Goal: Transaction & Acquisition: Purchase product/service

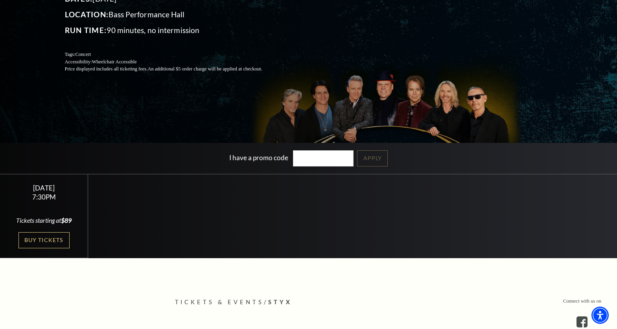
scroll to position [138, 0]
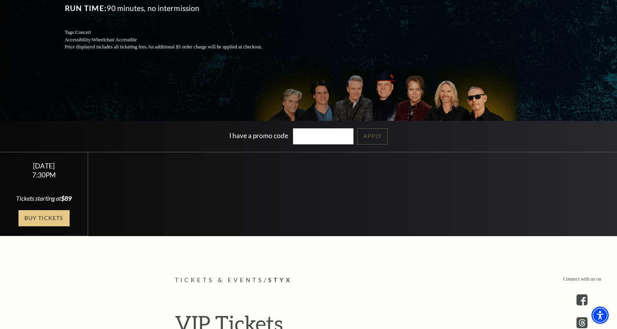
click at [43, 223] on link "Buy Tickets" at bounding box center [43, 218] width 51 height 16
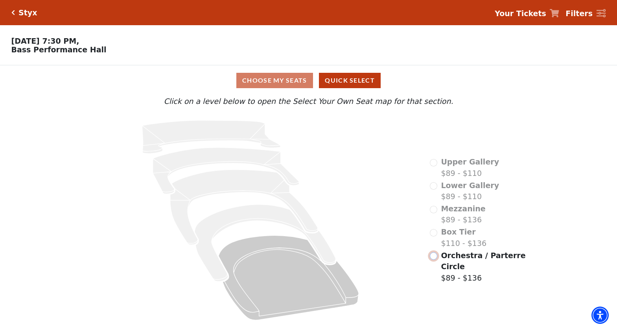
click at [436, 259] on input "Orchestra / Parterre Circle$89 - $136\a" at bounding box center [433, 255] width 7 height 7
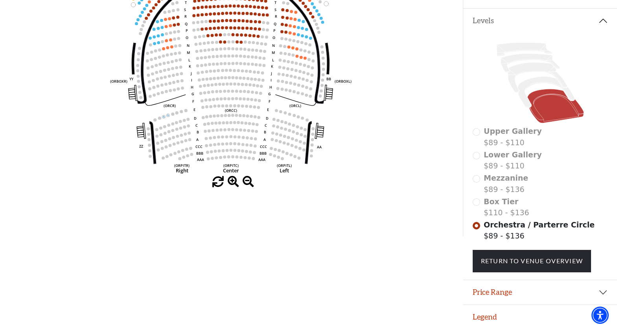
scroll to position [163, 0]
click at [236, 148] on use "Seat Selected" at bounding box center [235, 150] width 4 height 4
click at [283, 146] on icon "Left (ORPITL) Right (ORPITR) Center (ORPITC) ZZ AA YY BB ZA ZA (ORCL) (ORCR) (O…" at bounding box center [231, 57] width 417 height 238
click at [168, 140] on icon "Left (ORPITL) Right (ORPITR) Center (ORPITC) ZZ AA YY BB ZA ZA (ORCL) (ORCR) (O…" at bounding box center [231, 57] width 417 height 238
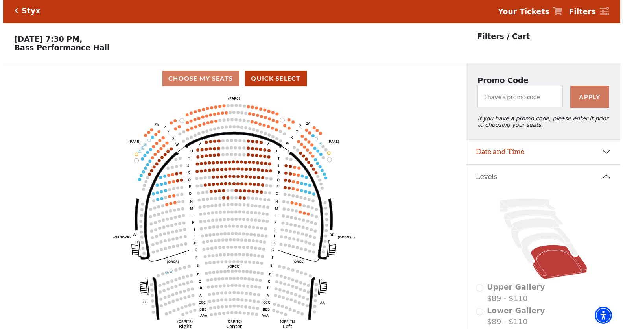
scroll to position [0, 0]
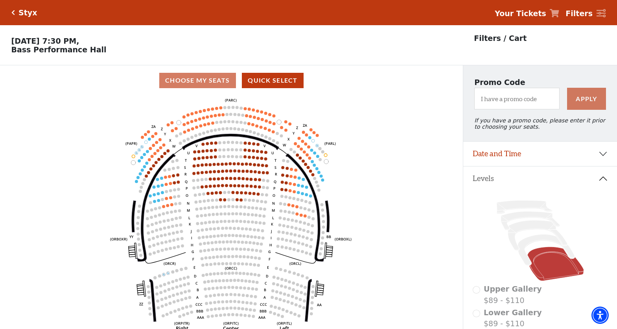
click at [219, 80] on div "Choose My Seats Quick Select" at bounding box center [231, 80] width 463 height 15
click at [218, 80] on div "Choose My Seats Quick Select" at bounding box center [231, 80] width 463 height 15
click at [263, 81] on button "Quick Select" at bounding box center [273, 80] width 62 height 15
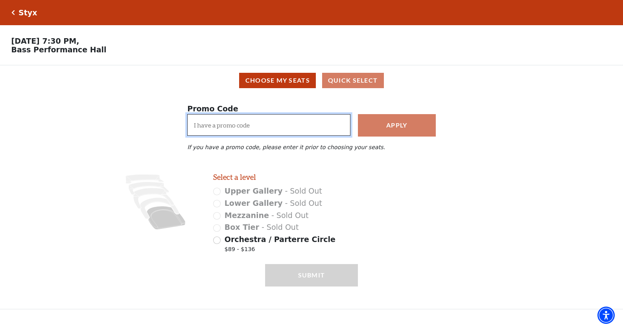
click at [271, 122] on input "I have a promo code" at bounding box center [268, 125] width 163 height 22
click at [219, 244] on input "Orchestra / Parterre Circle $89 - $136" at bounding box center [216, 239] width 7 height 7
radio input "true"
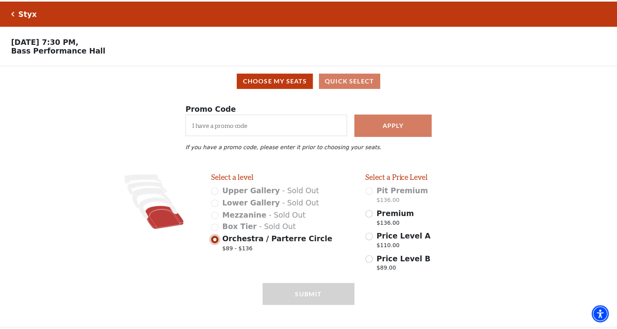
scroll to position [12, 0]
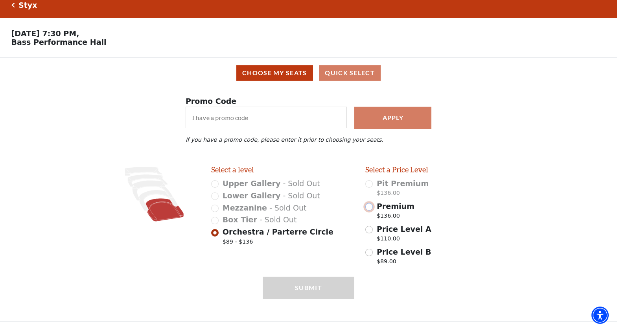
click at [371, 205] on input "Premium $136.00" at bounding box center [368, 206] width 7 height 7
radio input "true"
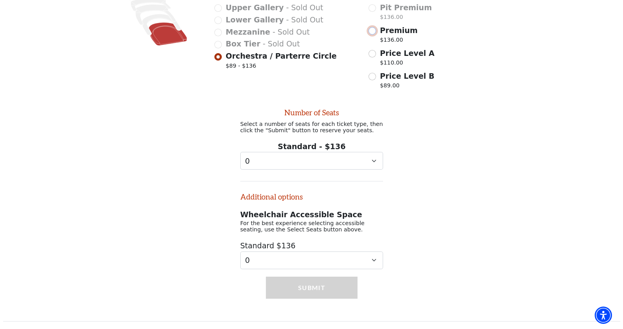
scroll to position [0, 0]
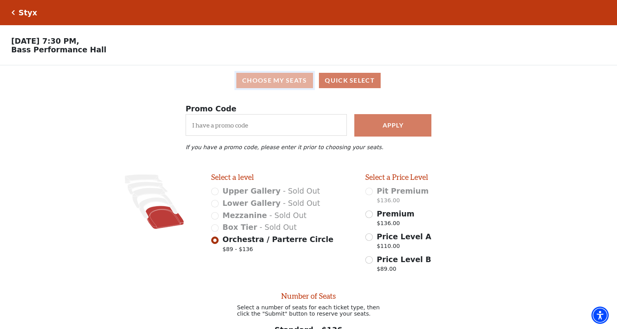
click at [282, 85] on button "Choose My Seats" at bounding box center [274, 80] width 77 height 15
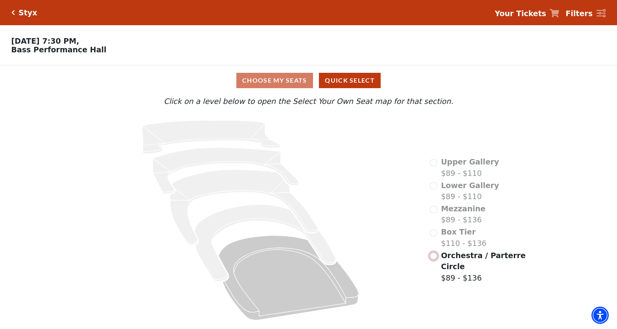
click at [432, 260] on input "Orchestra / Parterre Circle$89 - $136\a" at bounding box center [433, 255] width 7 height 7
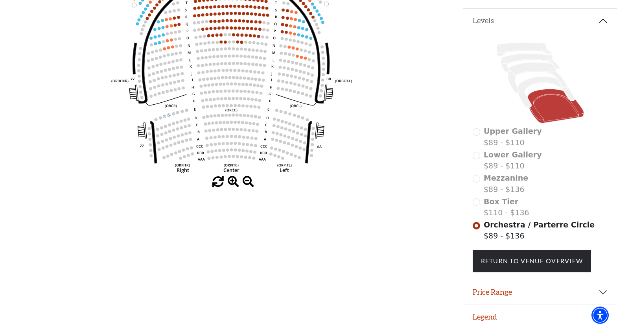
scroll to position [163, 0]
click at [603, 292] on button "Price Range" at bounding box center [540, 292] width 154 height 24
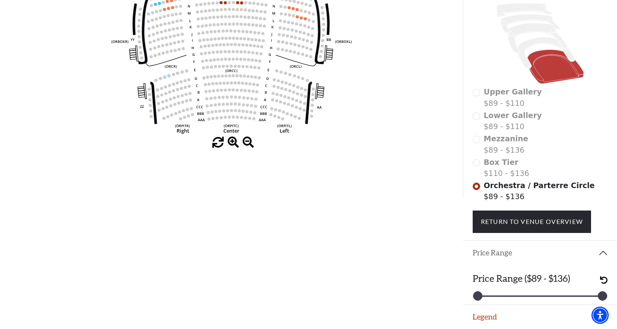
scroll to position [203, 0]
click at [233, 137] on span at bounding box center [233, 142] width 11 height 11
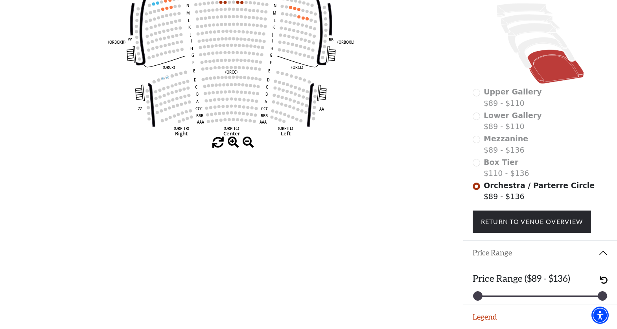
click at [227, 111] on circle at bounding box center [227, 112] width 3 height 3
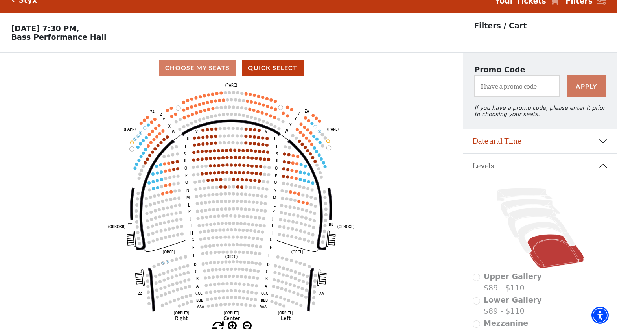
scroll to position [0, 0]
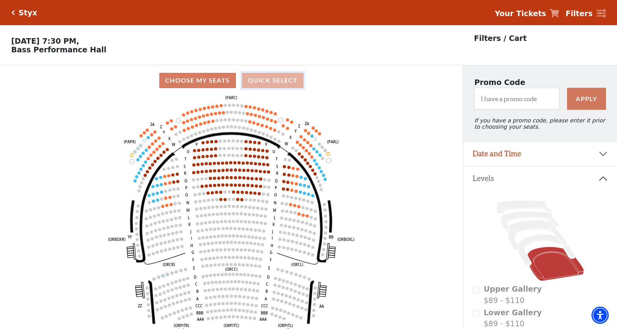
click at [263, 81] on button "Quick Select" at bounding box center [273, 80] width 62 height 15
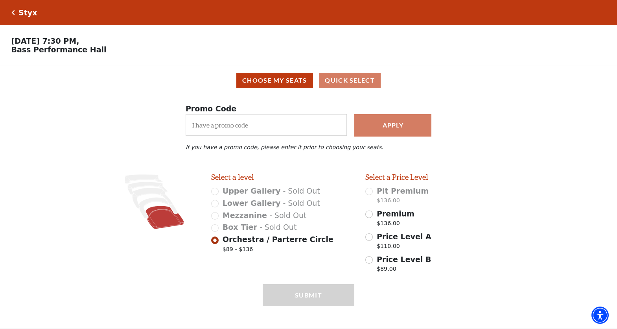
scroll to position [12, 0]
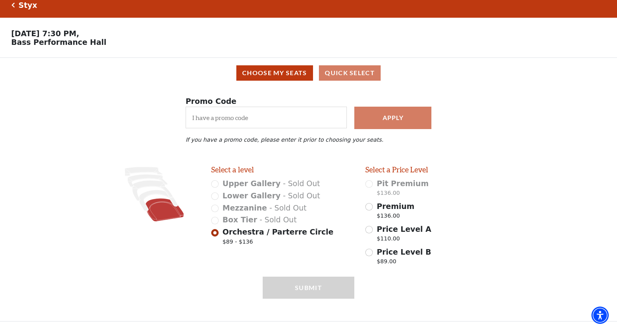
click at [242, 233] on span "Orchestra / Parterre Circle" at bounding box center [278, 231] width 111 height 9
click at [219, 233] on input "Orchestra / Parterre Circle $89 - $136" at bounding box center [214, 232] width 7 height 7
click at [292, 295] on div "Submit" at bounding box center [309, 299] width 92 height 44
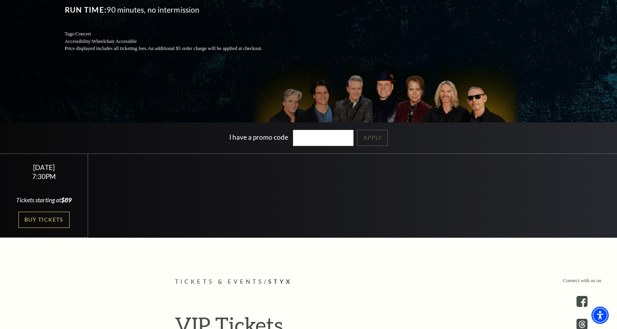
scroll to position [156, 0]
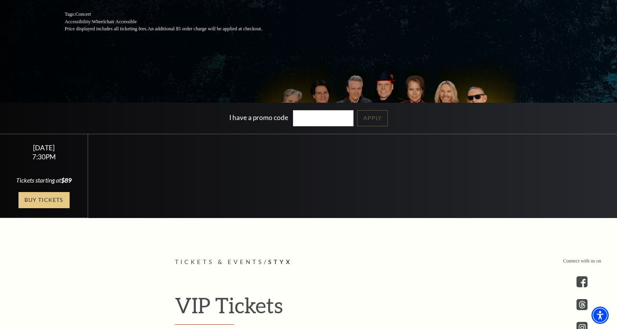
click at [43, 208] on link "Buy Tickets" at bounding box center [43, 200] width 51 height 16
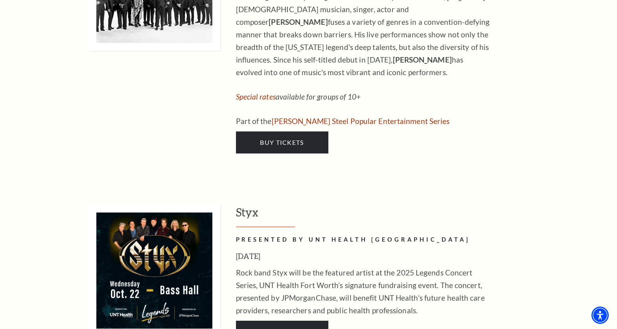
scroll to position [1463, 0]
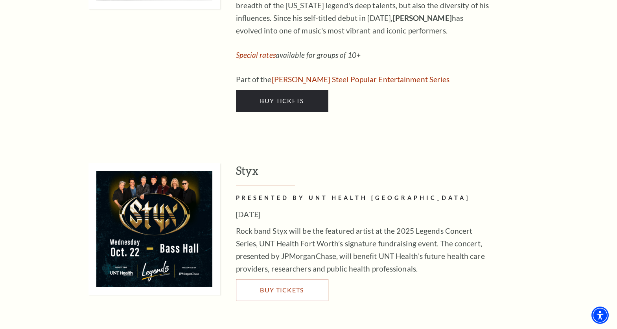
click at [293, 286] on span "Buy Tickets" at bounding box center [282, 289] width 44 height 7
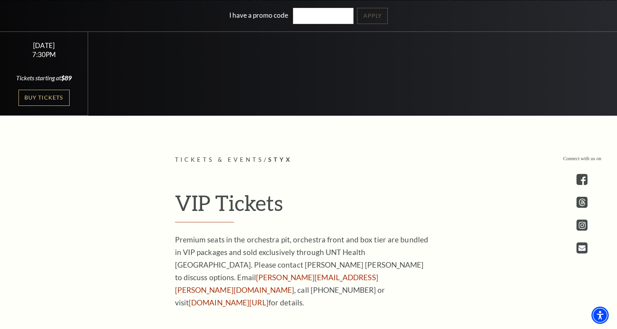
scroll to position [260, 0]
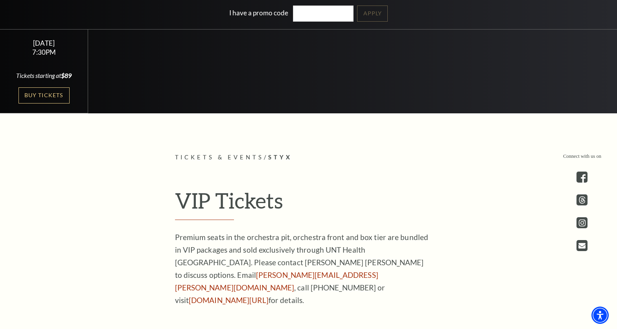
drag, startPoint x: 173, startPoint y: 297, endPoint x: 249, endPoint y: 301, distance: 76.4
click at [249, 301] on div "VIP Tickets Premium seats in the orchestra pit, orchestra front and box tier ar…" at bounding box center [308, 247] width 283 height 119
copy link "unthealth.edu/legends"
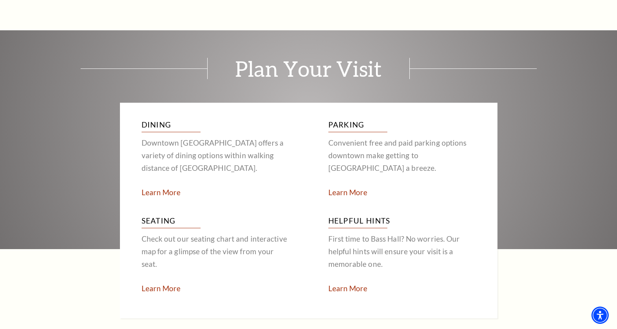
scroll to position [1438, 0]
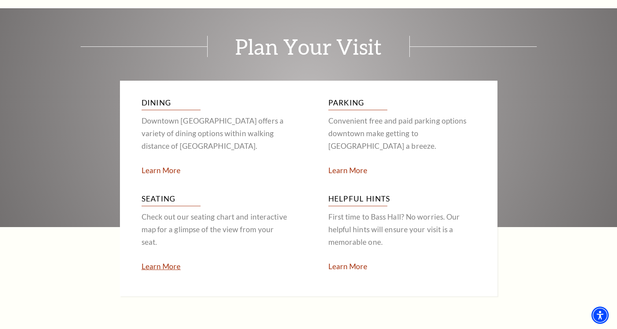
click at [164, 262] on link "Learn More" at bounding box center [161, 266] width 39 height 9
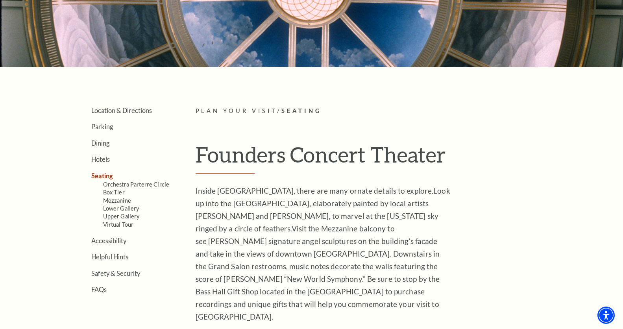
scroll to position [144, 0]
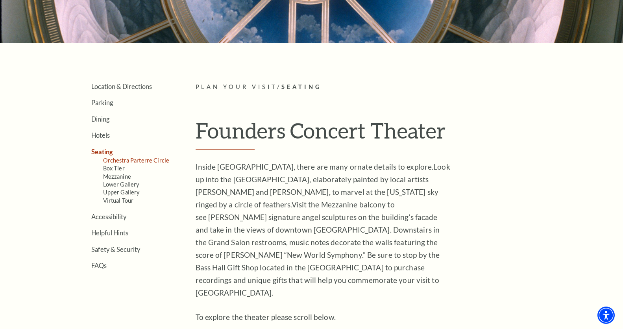
click at [154, 159] on link "Orchestra Parterre Circle" at bounding box center [136, 160] width 66 height 7
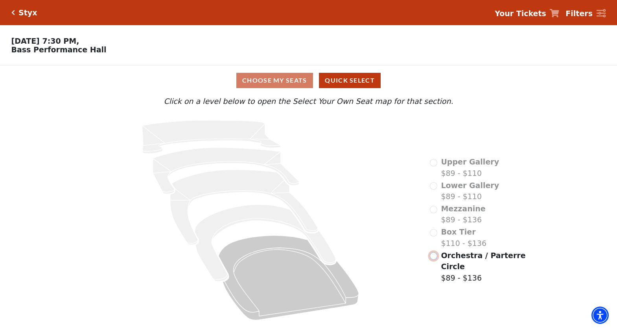
click at [436, 260] on input "Orchestra / Parterre Circle$89 - $136\a" at bounding box center [433, 255] width 7 height 7
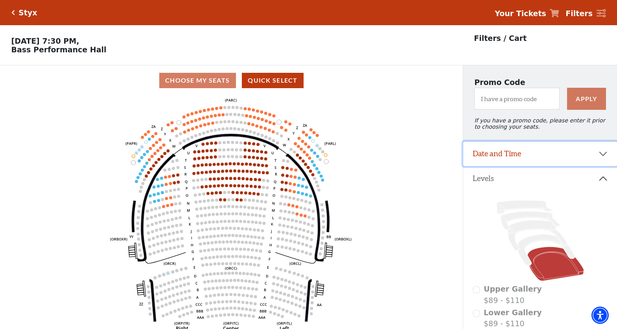
click at [595, 164] on button "Date and Time" at bounding box center [540, 154] width 154 height 24
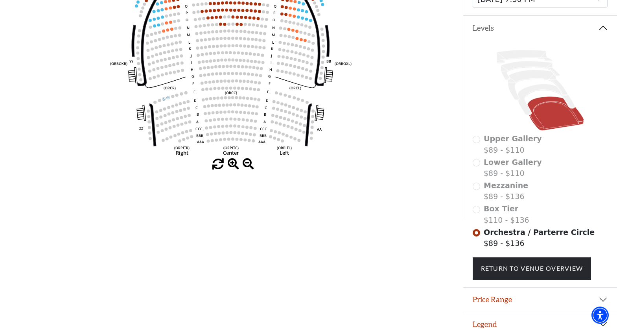
scroll to position [181, 0]
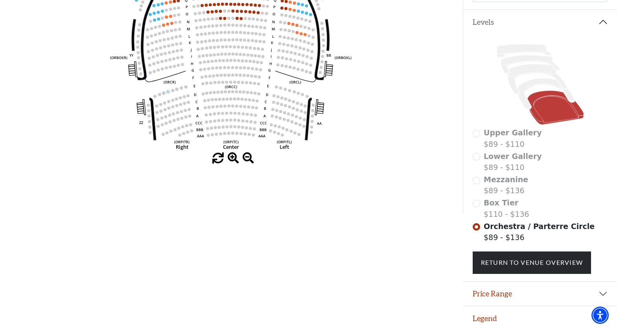
drag, startPoint x: 617, startPoint y: 270, endPoint x: 617, endPoint y: 287, distance: 16.9
click at [597, 297] on button "Price Range" at bounding box center [540, 294] width 154 height 24
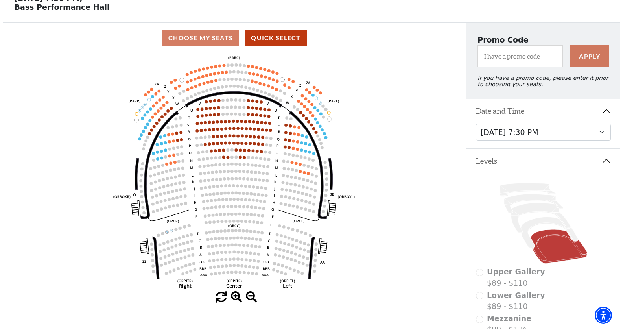
scroll to position [0, 0]
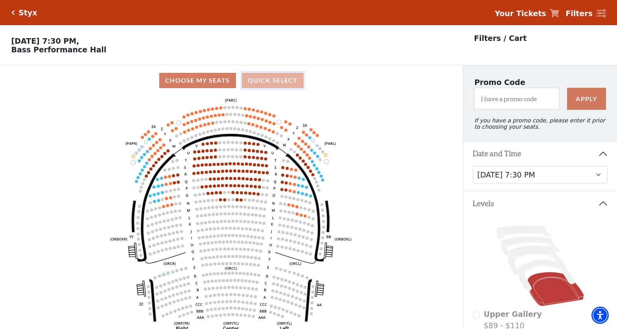
click at [282, 88] on button "Quick Select" at bounding box center [273, 80] width 62 height 15
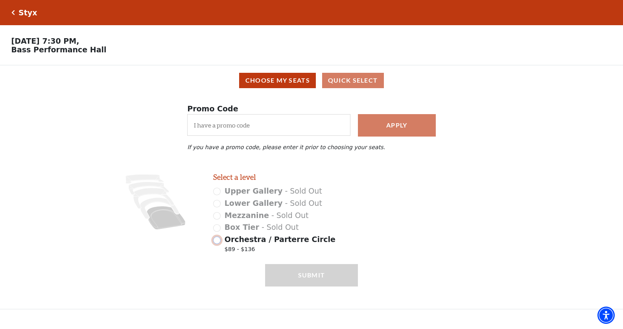
click at [218, 244] on input "Orchestra / Parterre Circle $89 - $136" at bounding box center [216, 239] width 7 height 7
radio input "true"
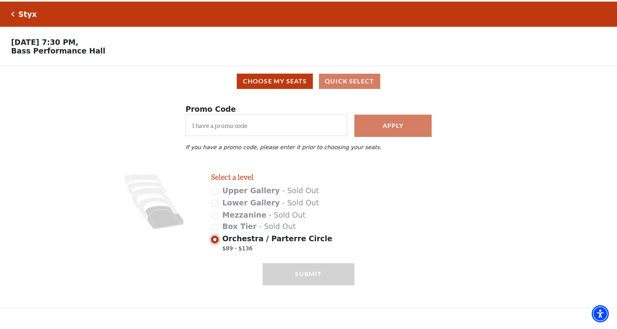
scroll to position [12, 0]
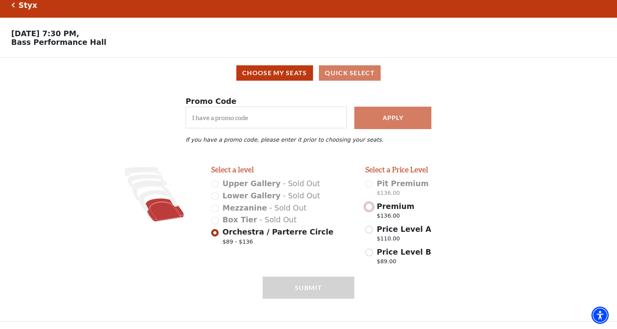
click at [369, 206] on input "Premium $136.00" at bounding box center [368, 206] width 7 height 7
radio input "true"
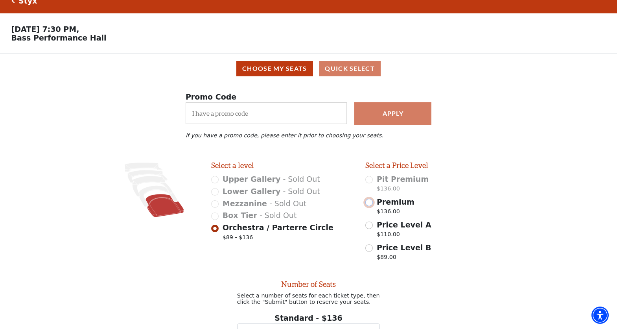
scroll to position [192, 0]
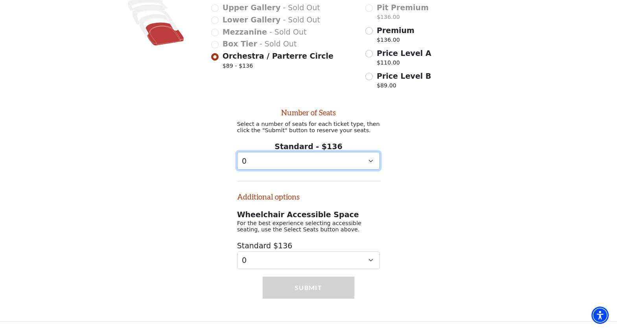
click at [340, 164] on select "0 1 2 3 4 5 6 7 8 9" at bounding box center [308, 161] width 143 height 18
select select "1"
click at [237, 152] on select "0 1 2 3 4 5 6 7 8 9" at bounding box center [308, 161] width 143 height 18
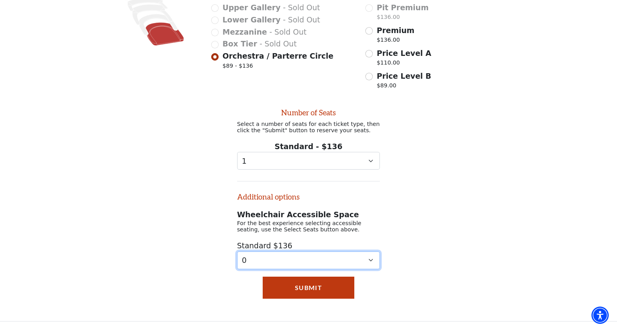
click at [331, 259] on select "0 1 2" at bounding box center [308, 260] width 143 height 18
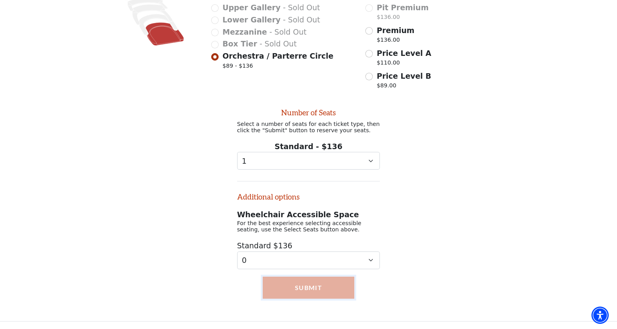
click at [317, 286] on button "Submit" at bounding box center [309, 288] width 92 height 22
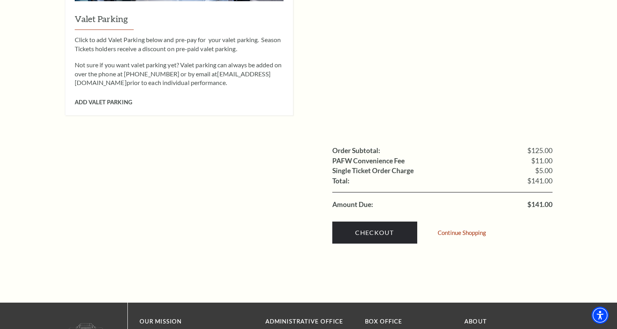
scroll to position [650, 0]
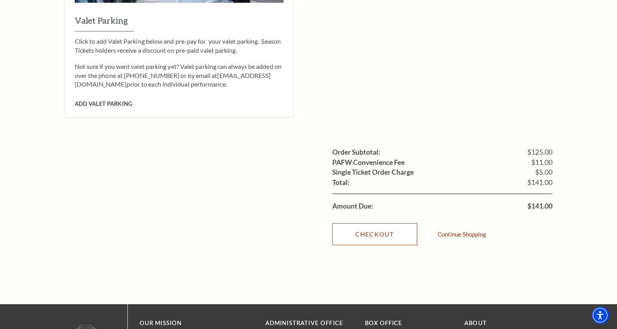
click at [391, 223] on link "Checkout" at bounding box center [374, 234] width 85 height 22
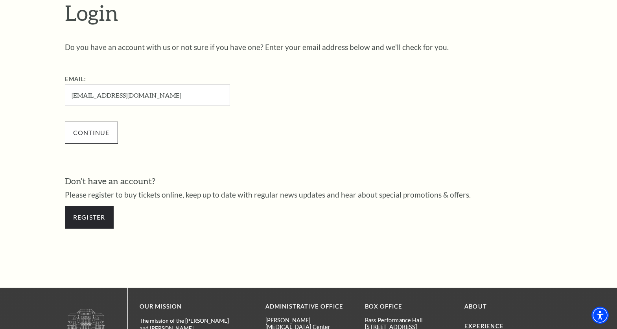
type input "[EMAIL_ADDRESS][DOMAIN_NAME]"
click at [92, 136] on input "Continue" at bounding box center [91, 133] width 53 height 22
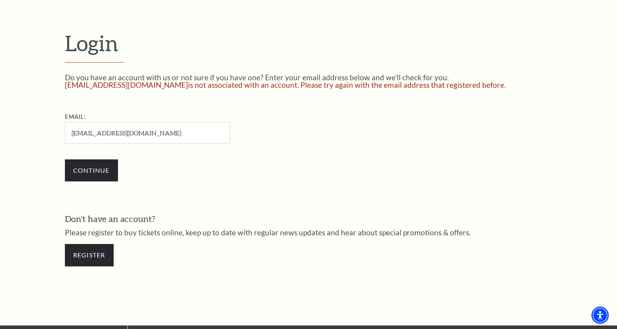
scroll to position [210, 0]
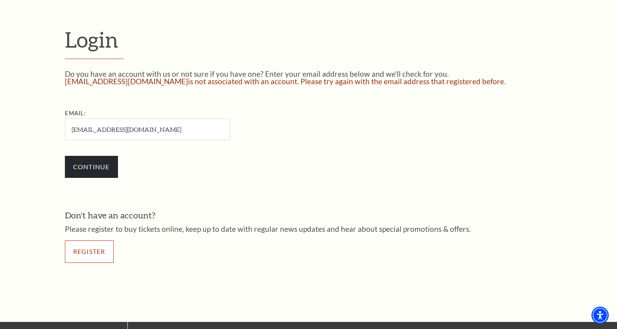
click at [101, 256] on link "Register" at bounding box center [89, 251] width 49 height 22
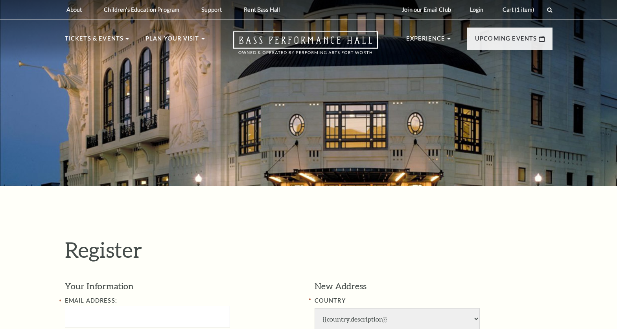
select select "1"
select select "[GEOGRAPHIC_DATA]"
click at [142, 318] on input "Email Address:" at bounding box center [147, 317] width 165 height 22
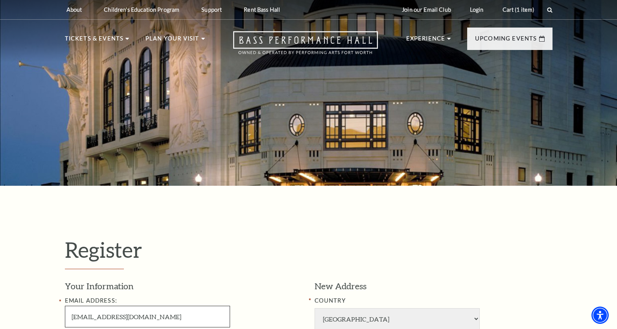
type input "[EMAIL_ADDRESS][DOMAIN_NAME]"
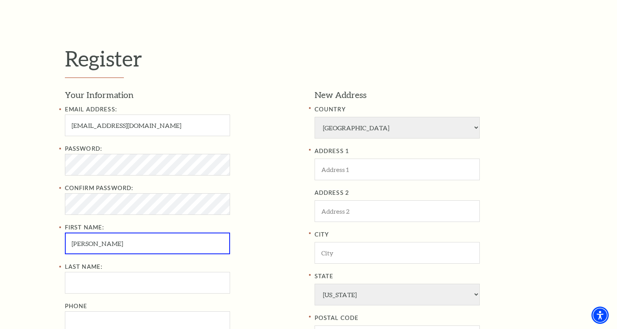
type input "[PERSON_NAME]"
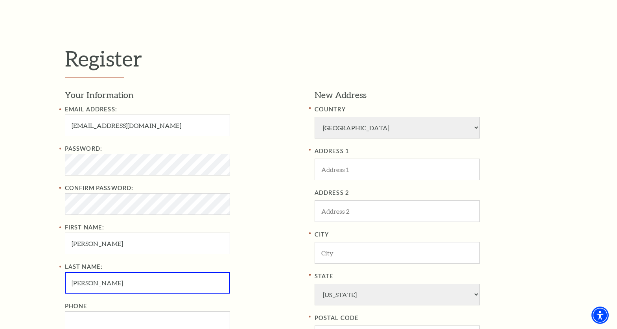
type input "[PERSON_NAME]"
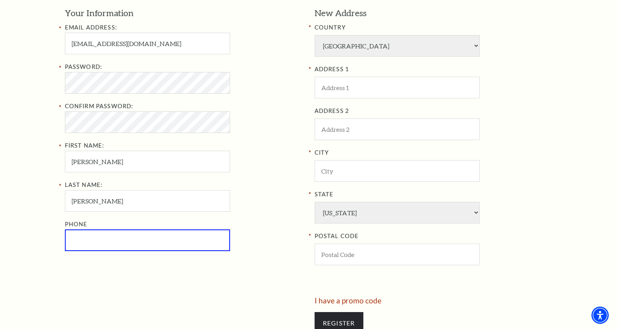
scroll to position [284, 0]
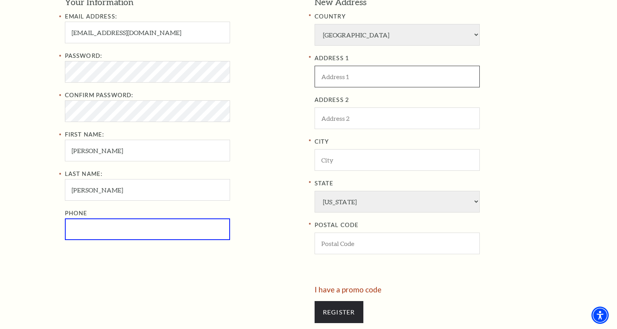
click at [376, 74] on input "ADDRESS 1" at bounding box center [397, 77] width 165 height 22
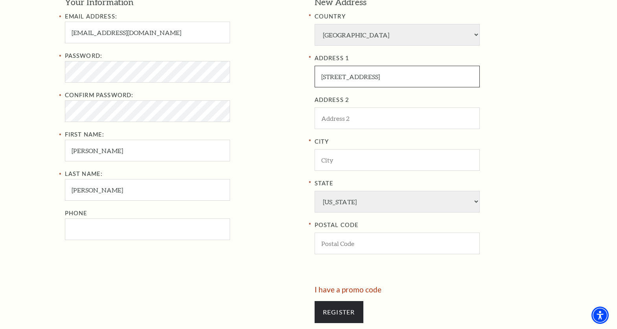
type input "[STREET_ADDRESS]"
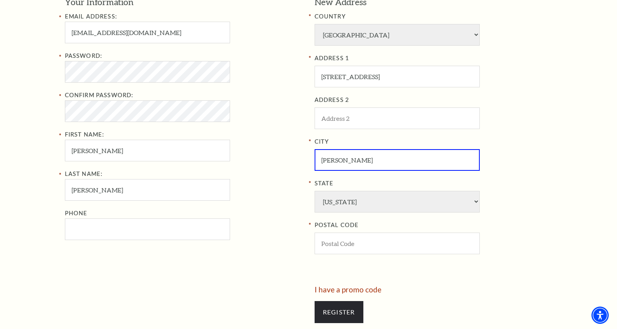
type input "[PERSON_NAME]"
click at [347, 243] on input "POSTAL CODE" at bounding box center [397, 244] width 165 height 22
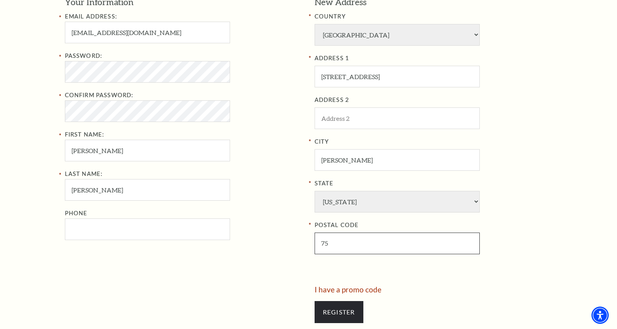
type input "7"
type input "75070"
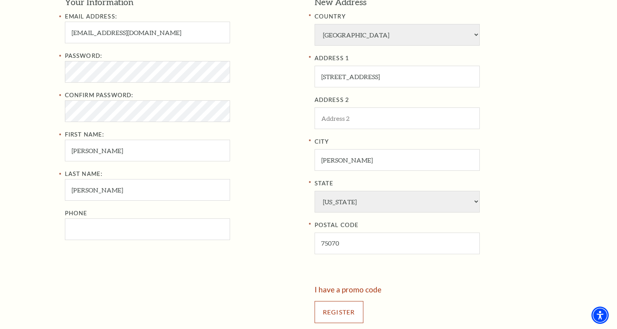
click at [338, 315] on input "Register" at bounding box center [339, 312] width 49 height 22
type input "[PHONE_NUMBER]"
click at [325, 304] on input "Register" at bounding box center [339, 312] width 49 height 22
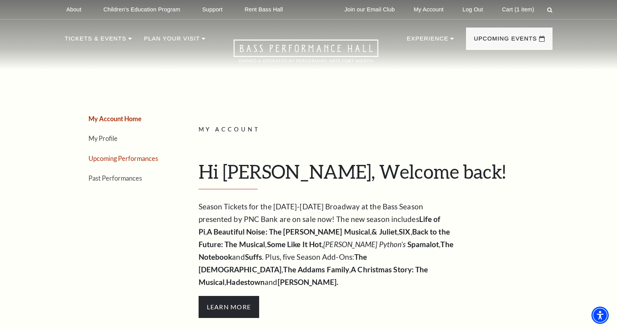
click at [136, 161] on link "Upcoming Performances" at bounding box center [124, 158] width 70 height 7
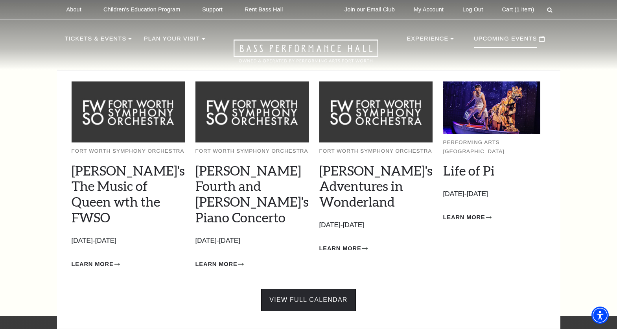
click at [318, 289] on link "View Full Calendar" at bounding box center [308, 300] width 94 height 22
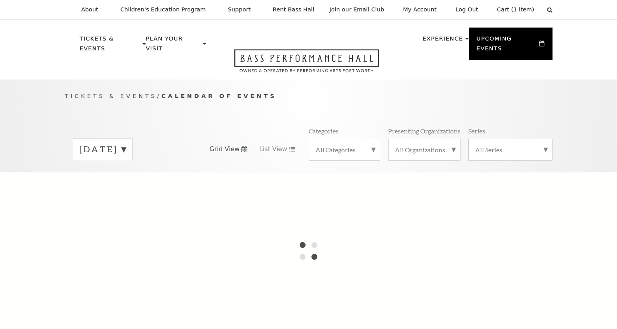
scroll to position [70, 0]
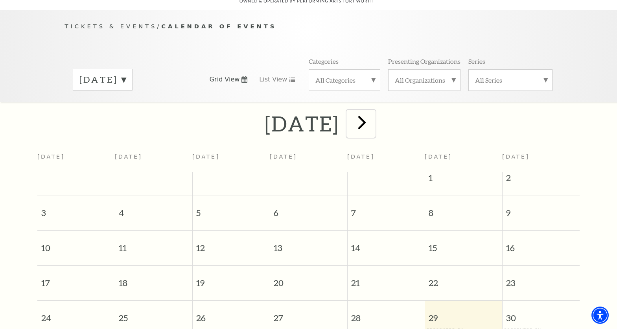
click at [373, 116] on span "next" at bounding box center [362, 122] width 22 height 22
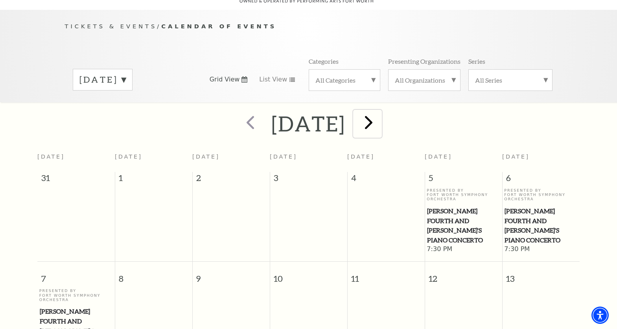
click at [380, 116] on span "next" at bounding box center [369, 122] width 22 height 22
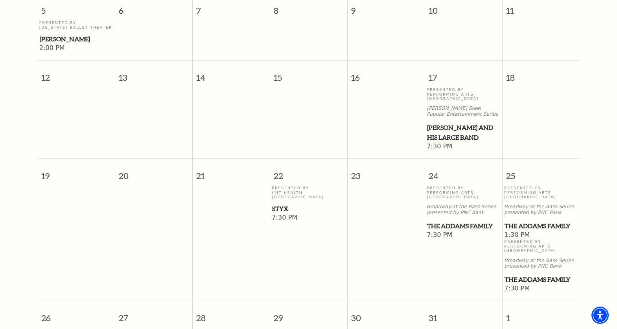
scroll to position [378, 0]
click at [302, 191] on p "Presented By UNT Health [GEOGRAPHIC_DATA]" at bounding box center [309, 193] width 74 height 13
click at [281, 205] on span "Styx" at bounding box center [308, 210] width 73 height 10
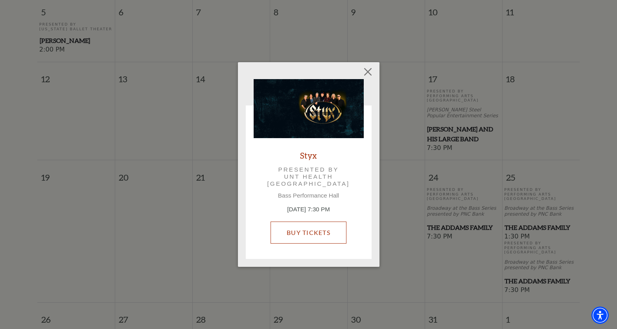
click at [303, 233] on link "Buy Tickets" at bounding box center [309, 233] width 76 height 22
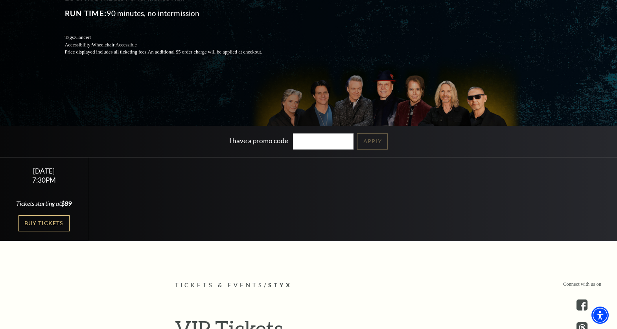
scroll to position [182, 0]
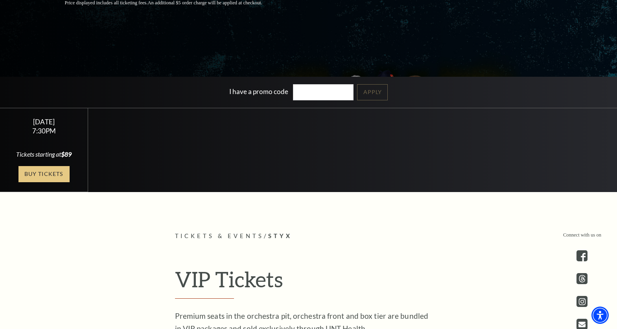
click at [56, 181] on link "Buy Tickets" at bounding box center [43, 174] width 51 height 16
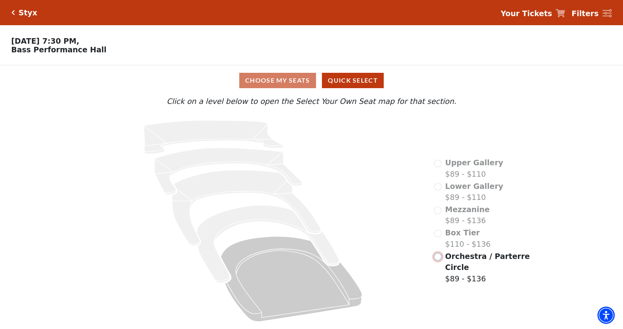
click at [439, 260] on input "Orchestra / Parterre Circle$89 - $136\a" at bounding box center [437, 256] width 7 height 7
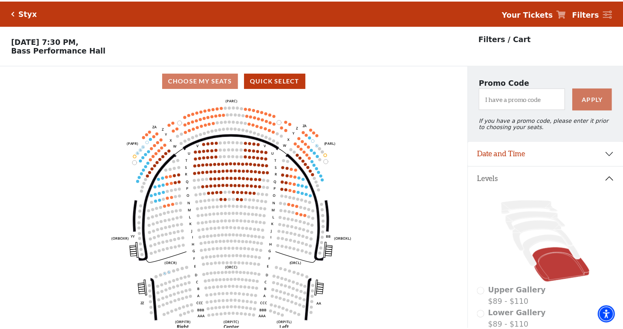
scroll to position [37, 0]
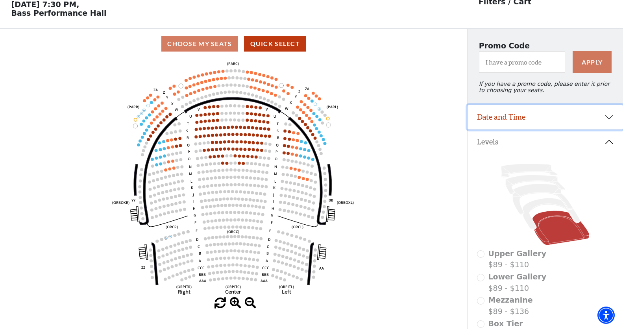
click at [612, 121] on button "Date and Time" at bounding box center [544, 117] width 155 height 24
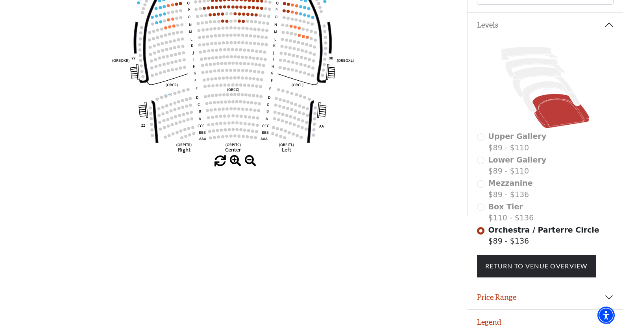
scroll to position [189, 0]
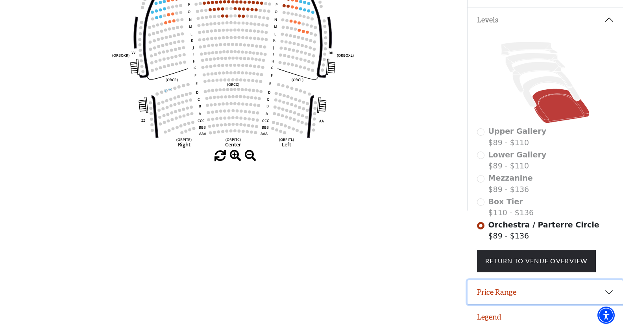
click at [602, 298] on button "Price Range" at bounding box center [544, 292] width 155 height 24
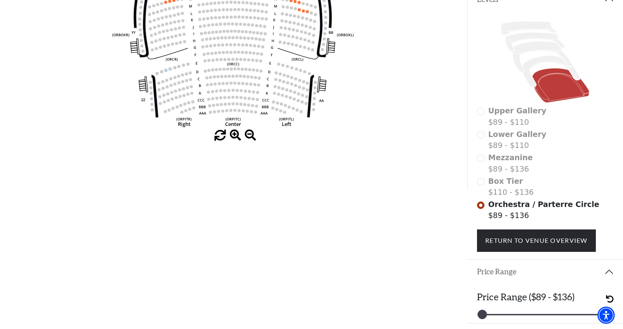
scroll to position [227, 0]
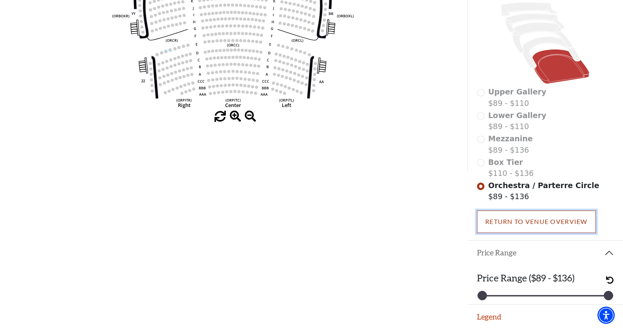
click at [548, 228] on link "Return To Venue Overview" at bounding box center [536, 221] width 119 height 22
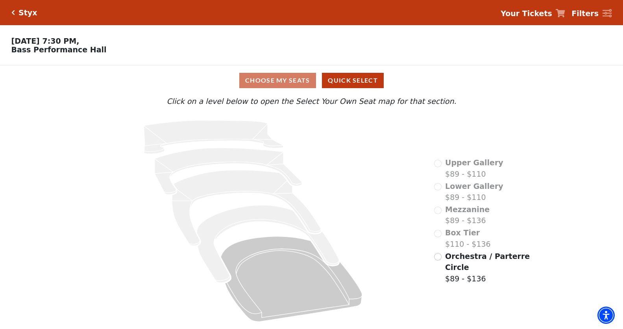
scroll to position [2, 0]
click at [290, 82] on div "Choose My Seats Quick Select" at bounding box center [311, 80] width 467 height 15
click at [342, 82] on button "Quick Select" at bounding box center [353, 80] width 62 height 15
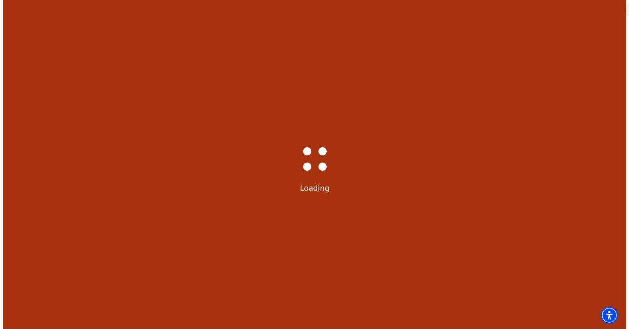
scroll to position [0, 0]
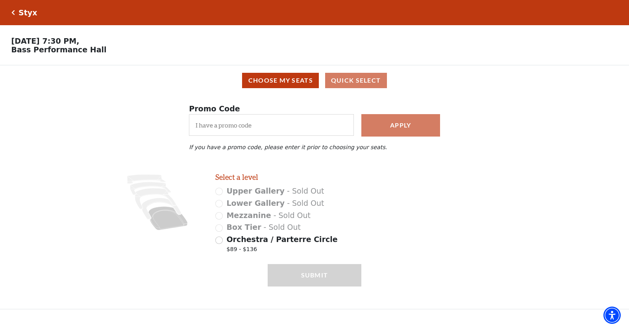
click at [223, 245] on div "Orchestra / Parterre Circle $89 - $136" at bounding box center [288, 245] width 146 height 22
click at [220, 244] on input "Orchestra / Parterre Circle $89 - $136" at bounding box center [218, 239] width 7 height 7
radio input "true"
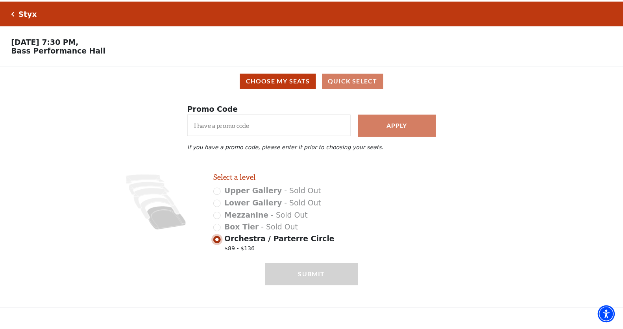
scroll to position [12, 0]
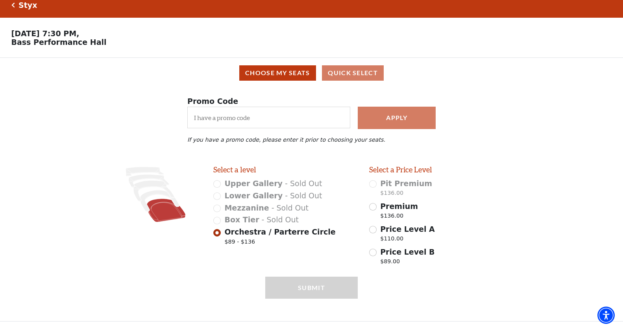
click at [293, 291] on div "Submit" at bounding box center [311, 299] width 92 height 44
click at [294, 290] on div "Submit" at bounding box center [311, 299] width 92 height 44
click at [373, 208] on input "Premium $136.00" at bounding box center [372, 206] width 7 height 7
radio input "true"
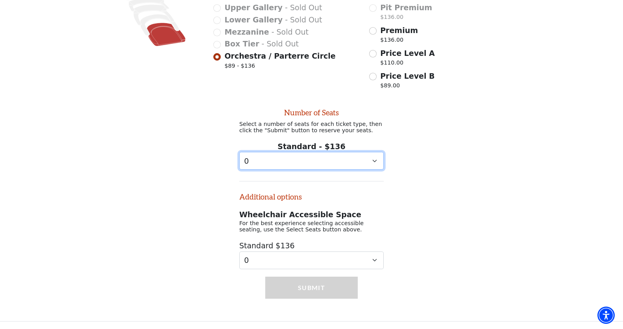
click at [304, 161] on select "0 1 2 3 4 5 6 7 8 9" at bounding box center [311, 161] width 144 height 18
select select "1"
click at [239, 152] on select "0 1 2 3 4 5 6 7 8 9" at bounding box center [311, 161] width 144 height 18
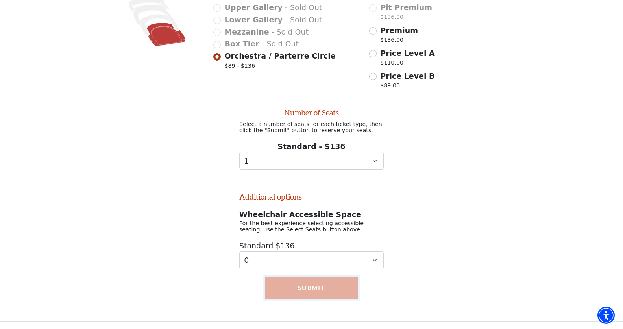
click at [294, 283] on button "Submit" at bounding box center [311, 288] width 92 height 22
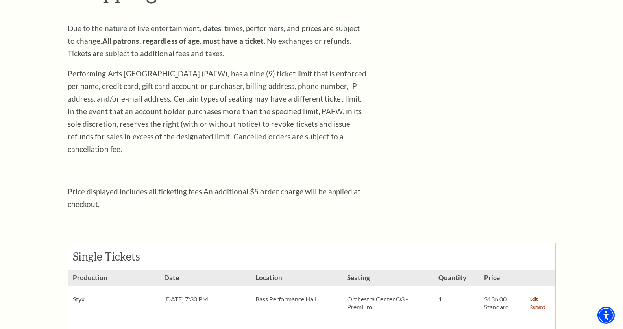
scroll to position [236, 0]
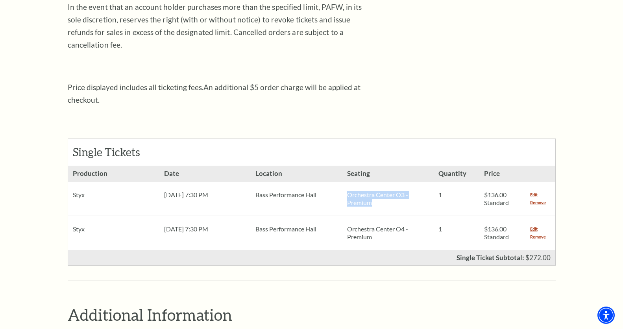
drag, startPoint x: 379, startPoint y: 194, endPoint x: 342, endPoint y: 183, distance: 38.3
click at [342, 183] on div "Orchestra Center O3 - Premium" at bounding box center [387, 199] width 91 height 34
copy p "Orchestra Center O3 - Premium"
click at [538, 199] on link "Remove" at bounding box center [538, 203] width 16 height 8
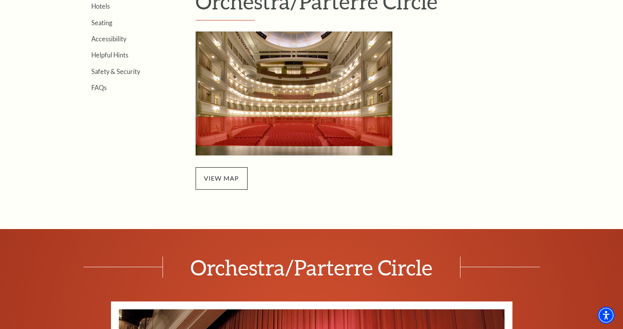
scroll to position [296, 0]
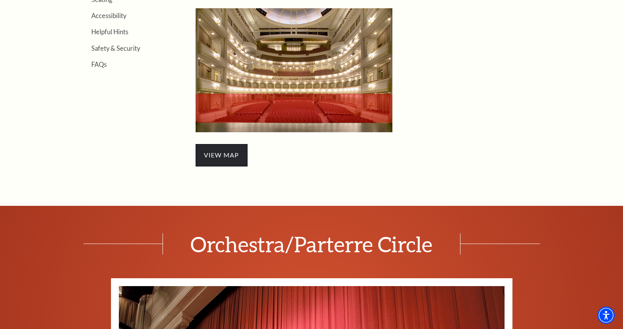
click at [226, 151] on span "view map" at bounding box center [222, 155] width 52 height 22
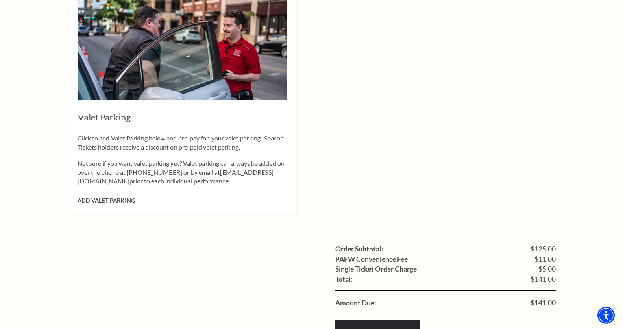
scroll to position [622, 0]
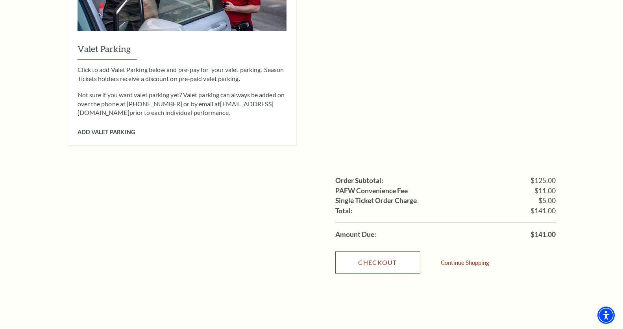
click at [401, 251] on link "Checkout" at bounding box center [377, 262] width 85 height 22
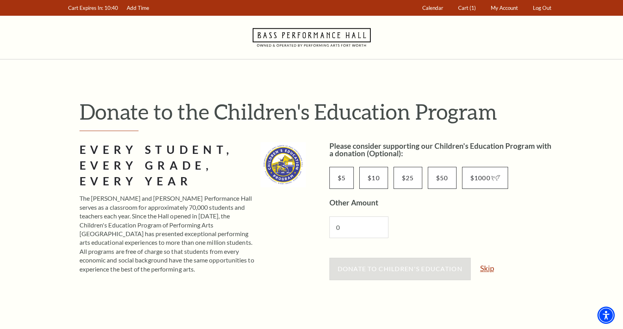
click at [492, 270] on link "Skip" at bounding box center [487, 267] width 14 height 7
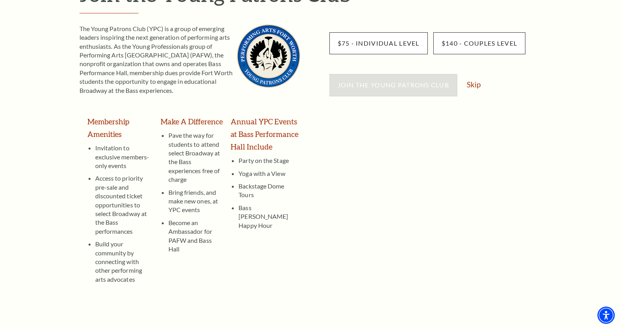
scroll to position [121, 0]
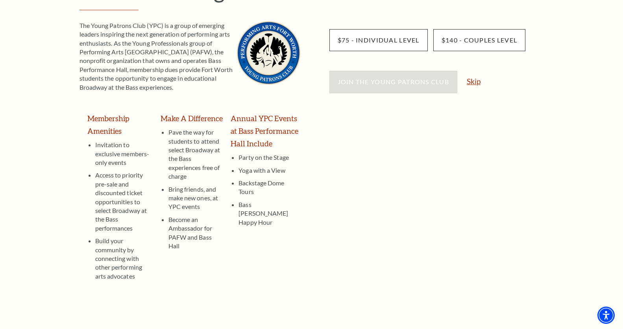
click at [478, 78] on link "Skip" at bounding box center [474, 81] width 14 height 7
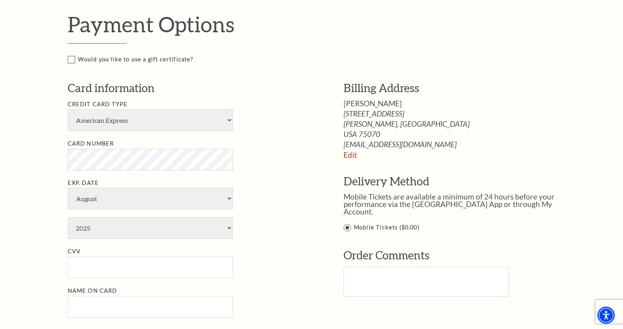
scroll to position [424, 0]
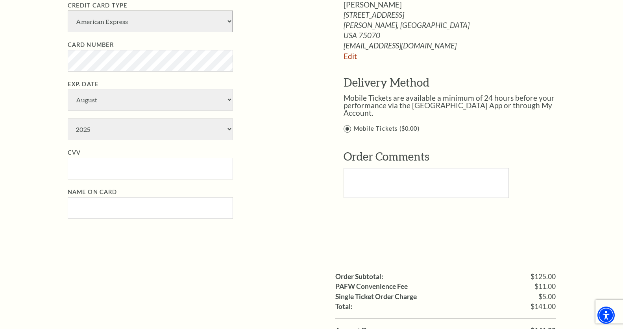
click at [209, 22] on select "American Express Visa Master Card Discover" at bounding box center [150, 22] width 165 height 22
select select "24"
click at [68, 11] on select "American Express Visa Master Card Discover" at bounding box center [150, 22] width 165 height 22
click at [139, 94] on select "January February March April May June July August September October November De…" at bounding box center [150, 100] width 165 height 22
select select "4"
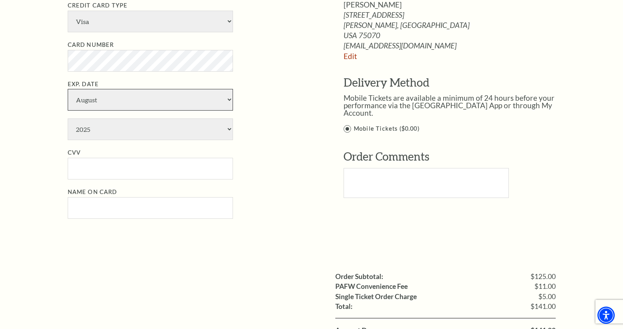
click at [68, 89] on select "January February March April May June July August September October November De…" at bounding box center [150, 100] width 165 height 22
click at [117, 137] on select "2025 2026 2027 2028 2029 2030 2031 2032 2033 2034" at bounding box center [150, 129] width 165 height 22
select select "2029"
click at [68, 118] on select "2025 2026 2027 2028 2029 2030 2031 2032 2033 2034" at bounding box center [150, 129] width 165 height 22
click at [98, 172] on input "CVV" at bounding box center [150, 169] width 165 height 22
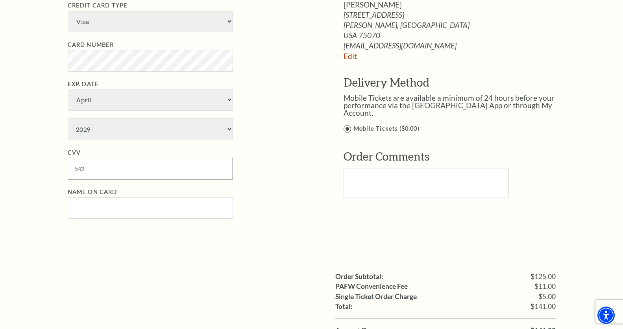
type input "542"
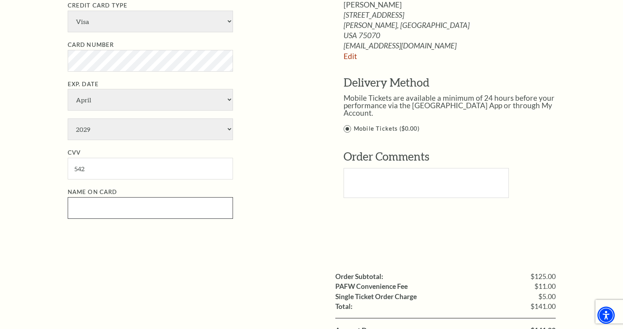
click at [107, 205] on input "Name on Card" at bounding box center [150, 208] width 165 height 22
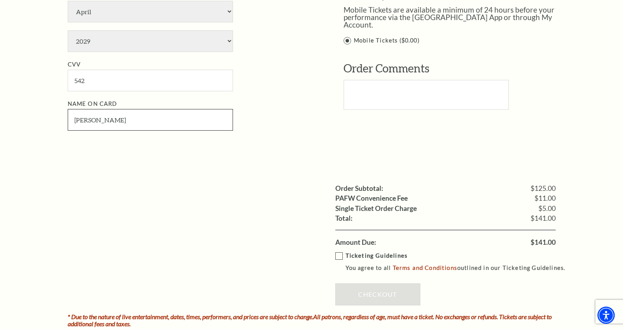
scroll to position [544, 0]
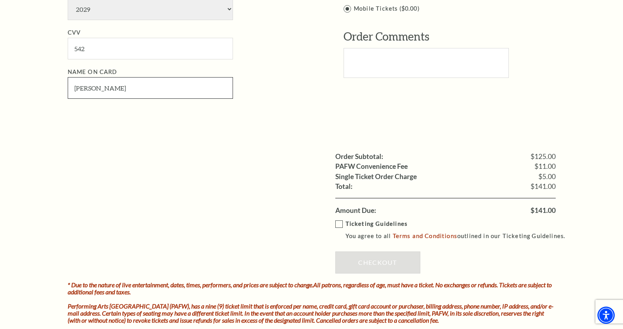
type input "[PERSON_NAME]"
click at [338, 222] on label "Ticketing Guidelines You agree to all Terms and Conditions outlined in our Tick…" at bounding box center [453, 230] width 237 height 22
click at [0, 0] on input "Ticketing Guidelines You agree to all Terms and Conditions outlined in our Tick…" at bounding box center [0, 0] width 0 height 0
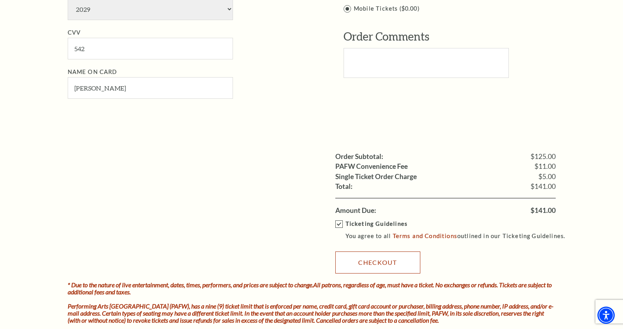
click at [377, 258] on link "Checkout" at bounding box center [377, 262] width 85 height 22
